Goal: Information Seeking & Learning: Learn about a topic

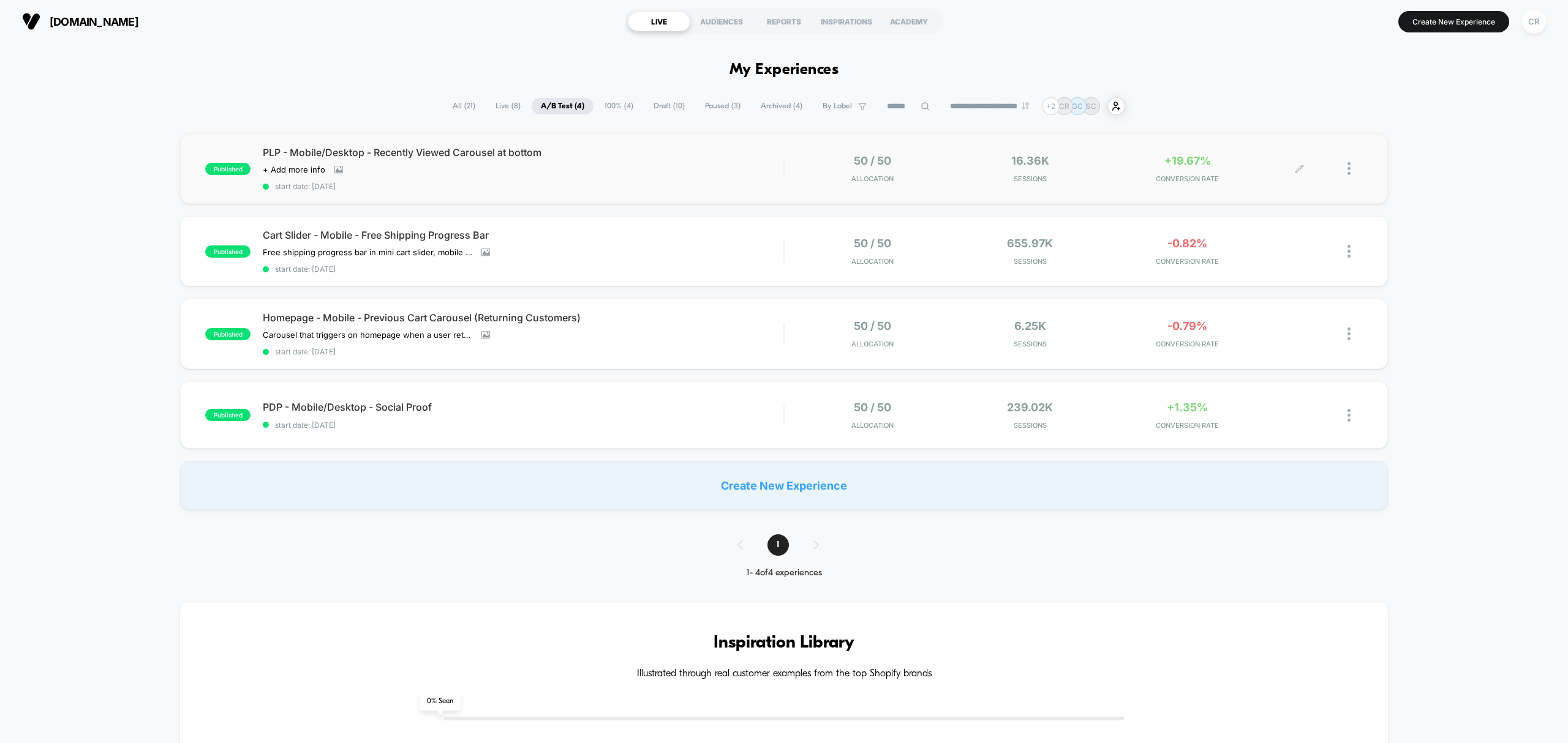
click at [1181, 167] on div "+19.67% CONVERSION RATE" at bounding box center [1187, 168] width 151 height 29
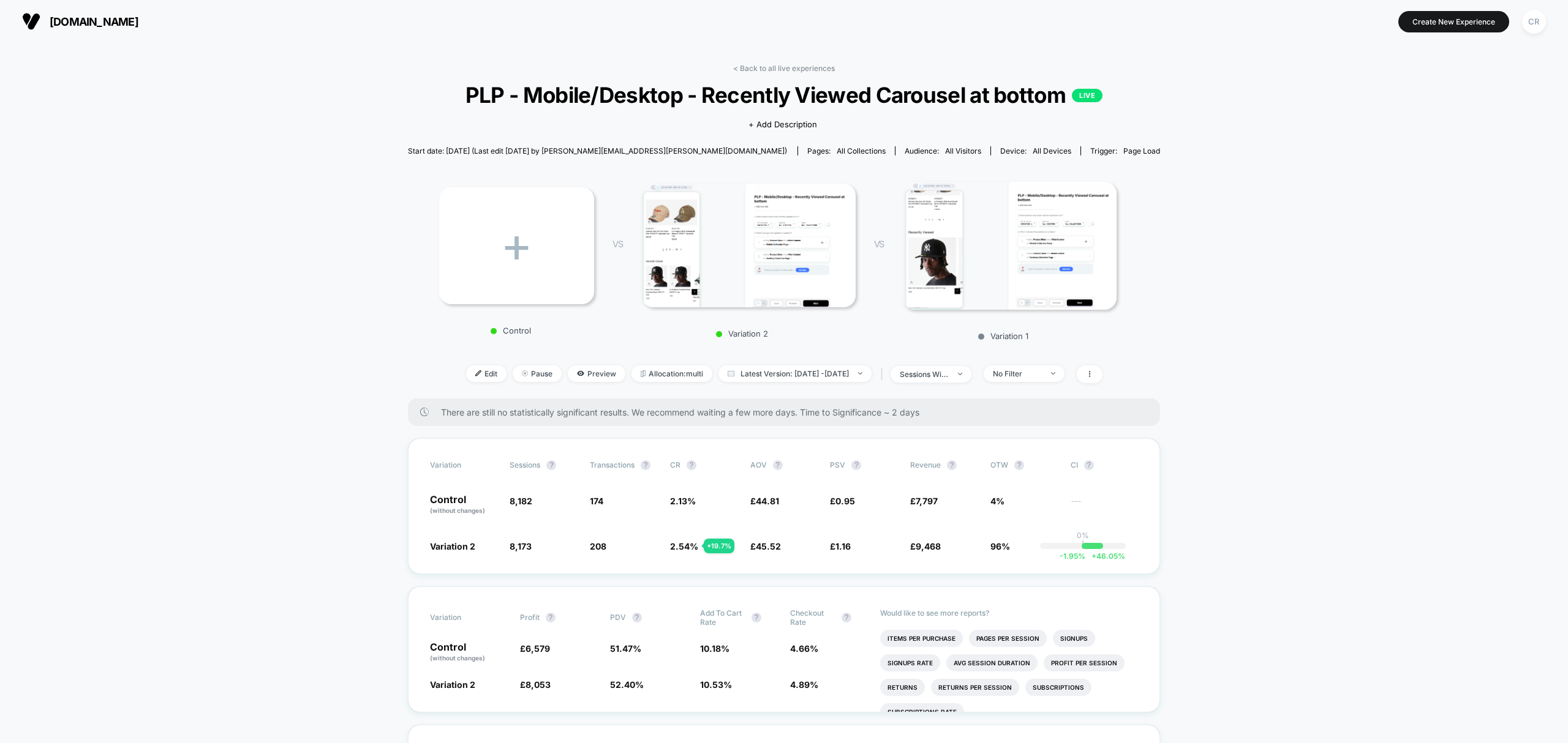
click at [108, 15] on span "[DOMAIN_NAME]" at bounding box center [94, 21] width 89 height 13
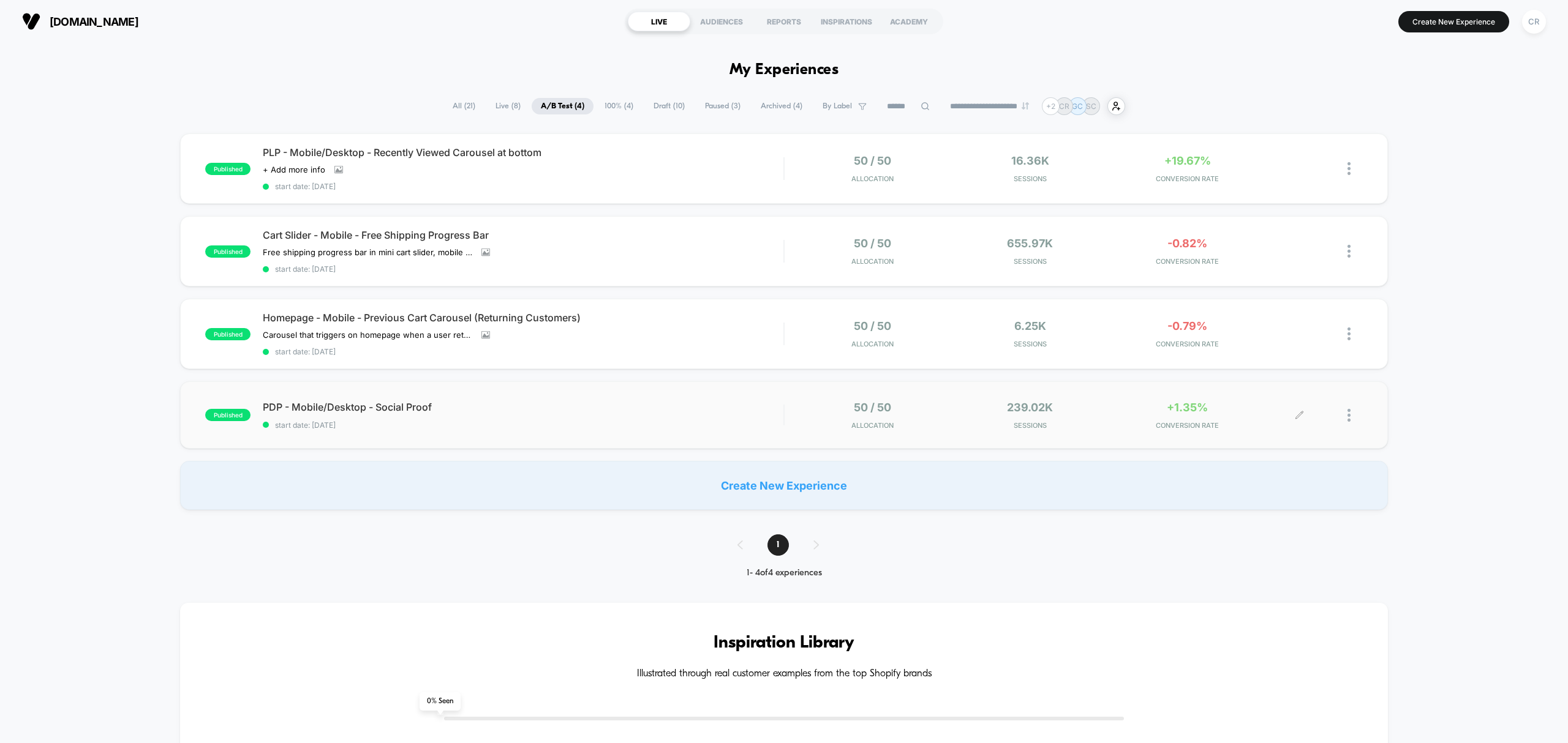
click at [1193, 402] on span "+1.35%" at bounding box center [1187, 407] width 41 height 13
